Goal: Check status

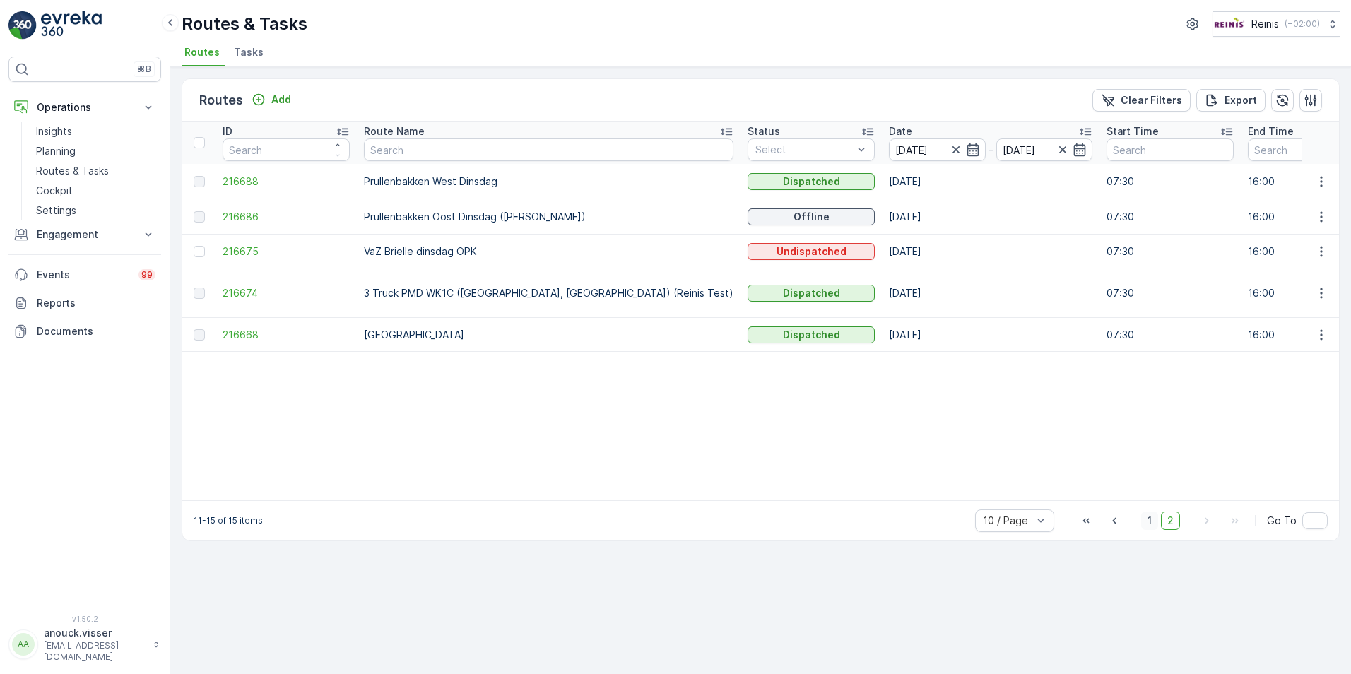
click at [1154, 526] on span "1" at bounding box center [1149, 521] width 17 height 18
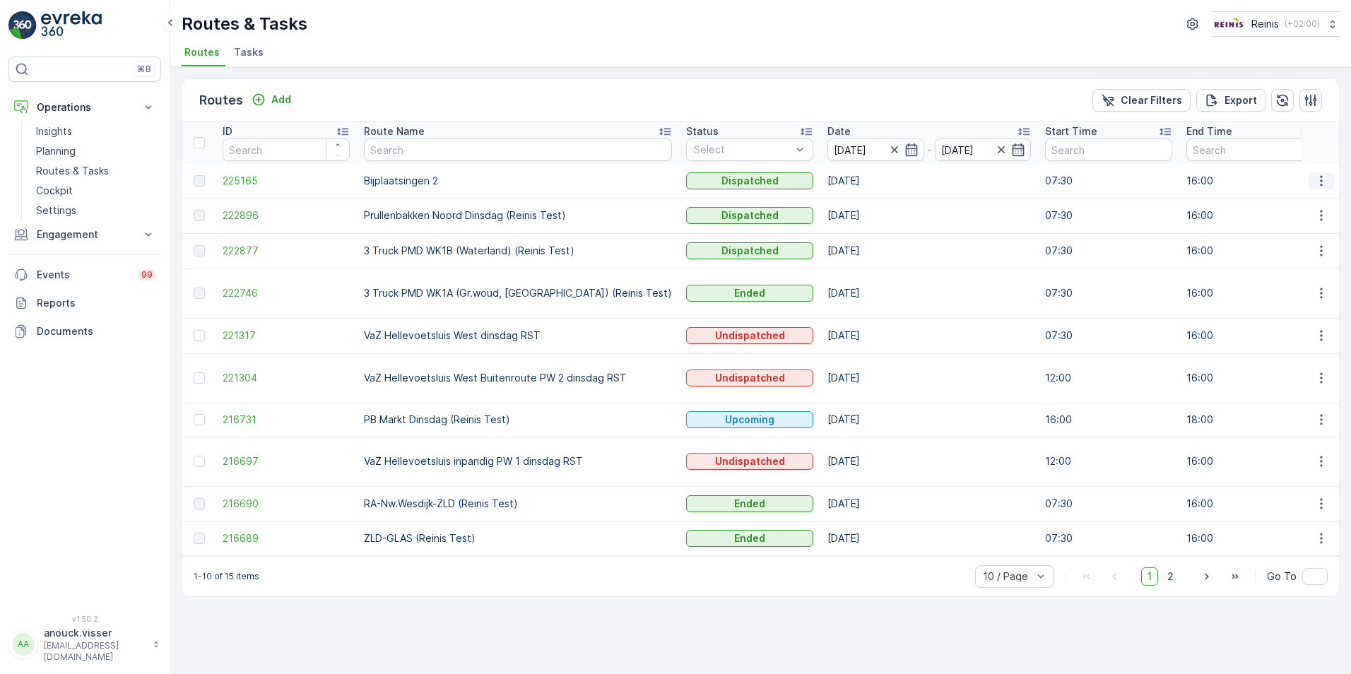
drag, startPoint x: 1324, startPoint y: 175, endPoint x: 1328, endPoint y: 186, distance: 11.2
click at [1325, 177] on icon "button" at bounding box center [1321, 181] width 14 height 14
click at [1337, 224] on span "View Route Tracking" at bounding box center [1296, 222] width 98 height 14
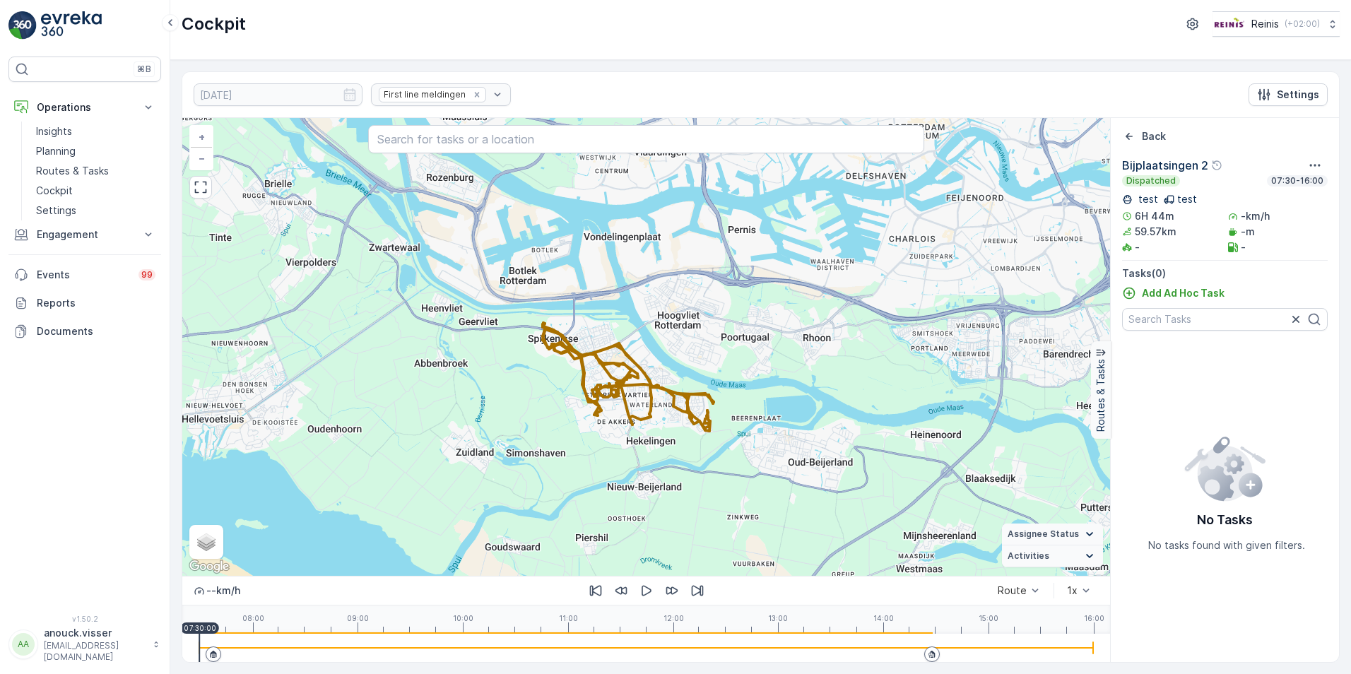
drag, startPoint x: 888, startPoint y: 483, endPoint x: 745, endPoint y: 328, distance: 210.0
click at [745, 329] on div "+ − Satellite Roadmap Terrain Hybrid Leaflet Keyboard shortcuts Map Data Map da…" at bounding box center [646, 347] width 928 height 458
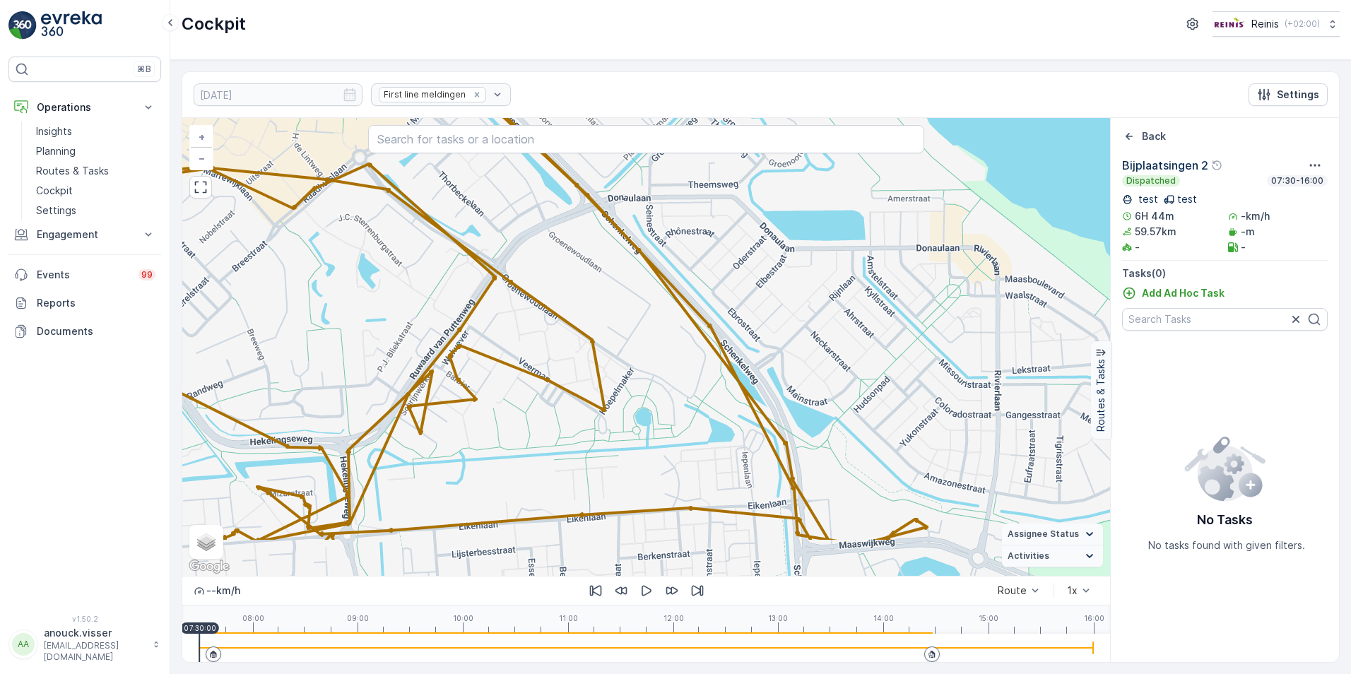
drag, startPoint x: 615, startPoint y: 441, endPoint x: 561, endPoint y: 359, distance: 98.4
click at [561, 359] on div "+ − Satellite Roadmap Terrain Hybrid Leaflet Keyboard shortcuts Map Data Map da…" at bounding box center [646, 347] width 928 height 458
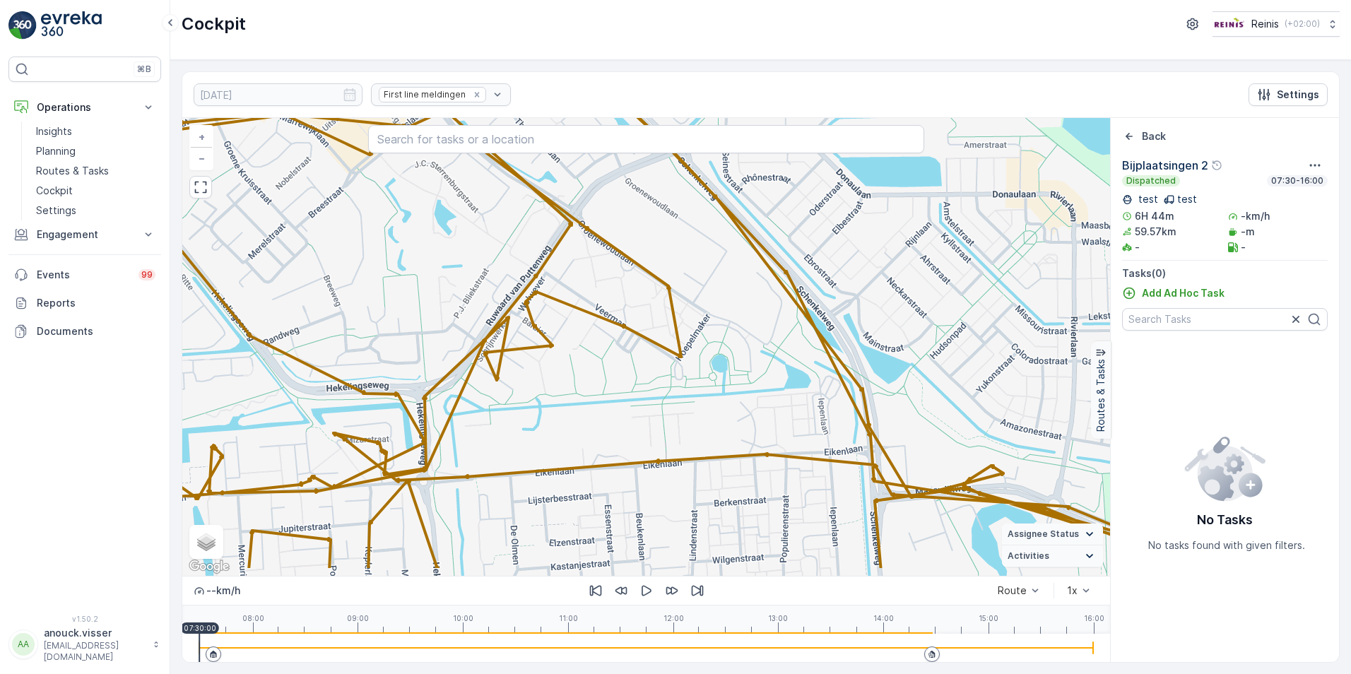
drag, startPoint x: 547, startPoint y: 330, endPoint x: 623, endPoint y: 281, distance: 90.0
click at [623, 281] on div "+ − Satellite Roadmap Terrain Hybrid Leaflet Keyboard shortcuts Map Data Map da…" at bounding box center [646, 347] width 928 height 458
